Goal: Task Accomplishment & Management: Manage account settings

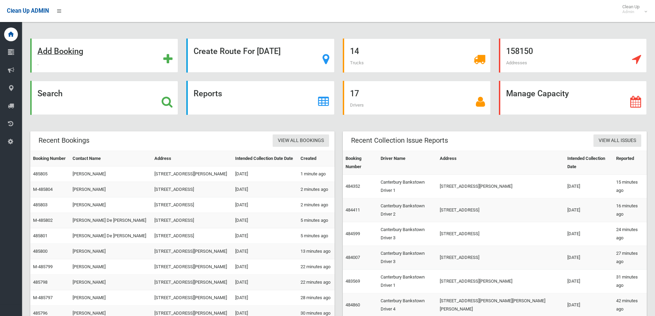
click at [67, 50] on strong "Add Booking" at bounding box center [60, 51] width 46 height 10
click at [68, 52] on strong "Add Booking" at bounding box center [60, 51] width 46 height 10
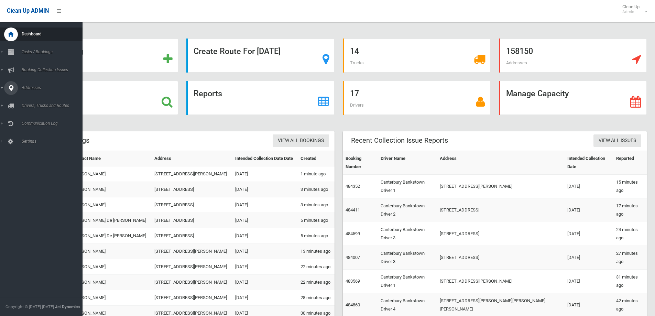
click at [33, 86] on span "Addresses" at bounding box center [54, 87] width 68 height 5
click at [36, 101] on span "All Addresses" at bounding box center [51, 99] width 62 height 5
